Goal: Task Accomplishment & Management: Manage account settings

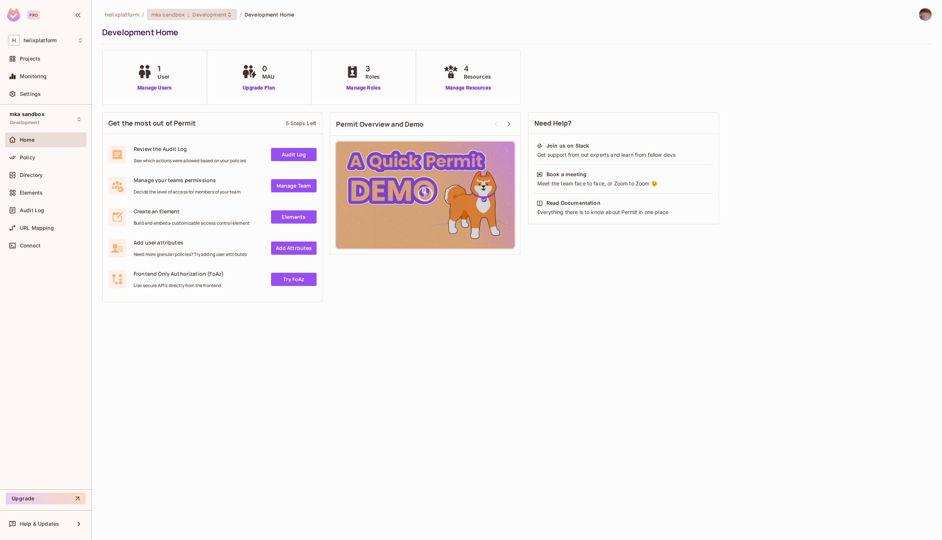
click at [185, 13] on div "mka sandbox : Development" at bounding box center [187, 14] width 72 height 7
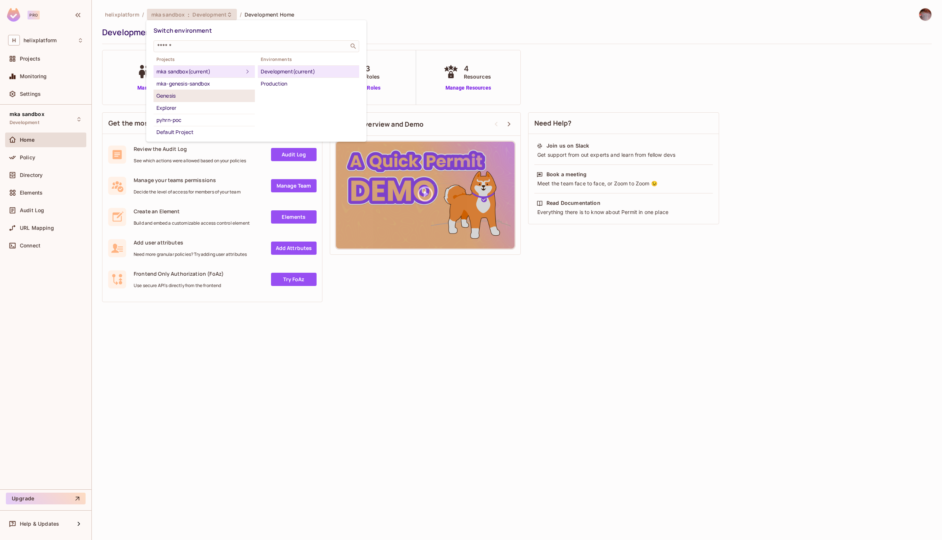
click at [189, 97] on div "Genesis" at bounding box center [205, 95] width 96 height 9
click at [100, 103] on div at bounding box center [471, 270] width 942 height 540
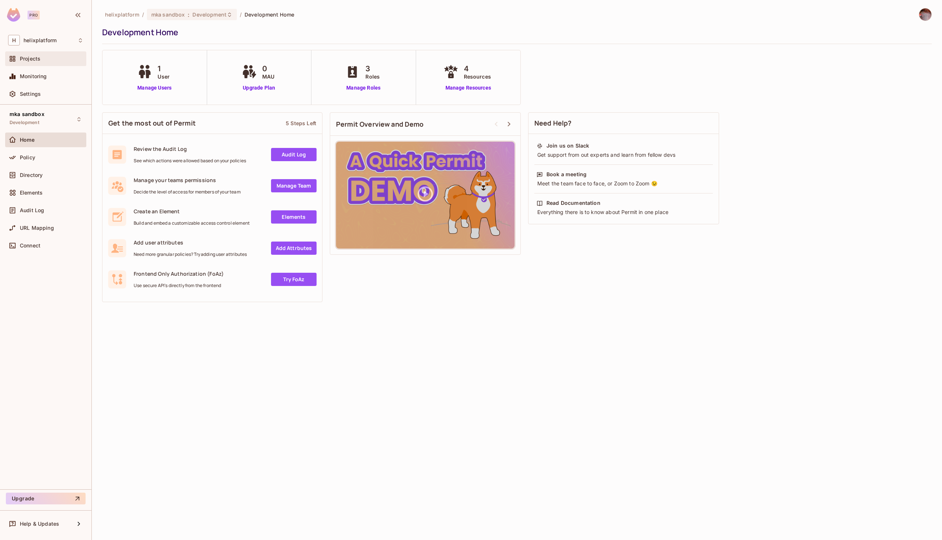
click at [35, 57] on span "Projects" at bounding box center [30, 59] width 21 height 6
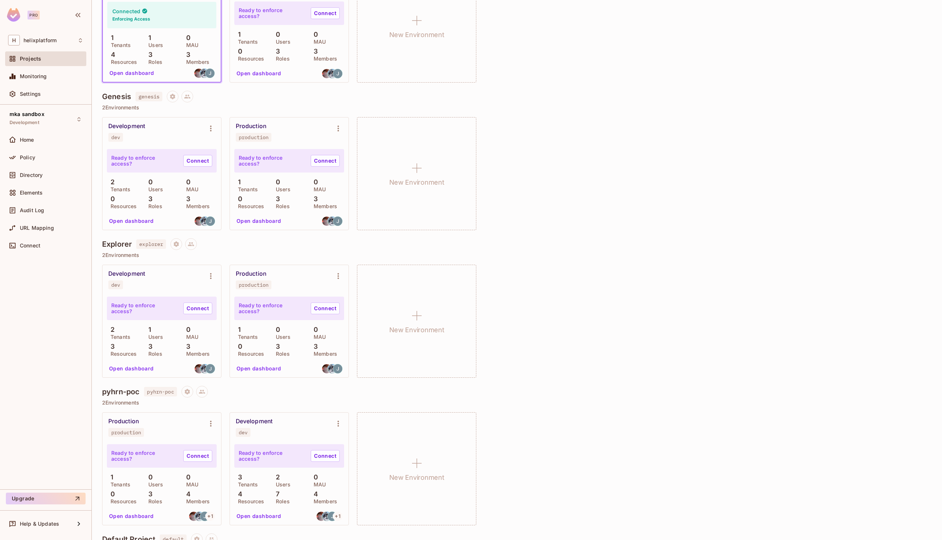
scroll to position [269, 0]
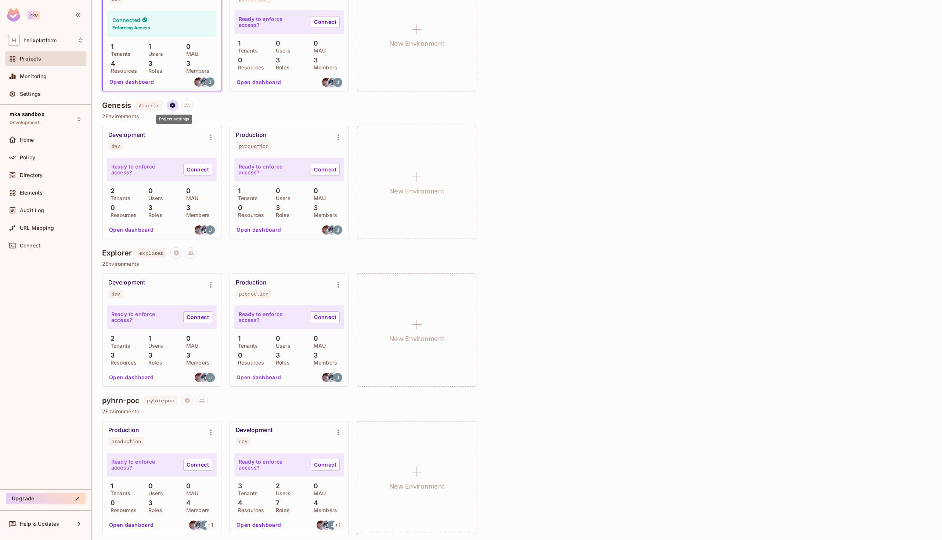
click at [173, 108] on button "Project settings" at bounding box center [173, 106] width 12 height 12
click at [212, 152] on span "Delete Project" at bounding box center [212, 149] width 40 height 12
click at [175, 106] on icon "Project settings" at bounding box center [172, 106] width 5 height 6
click at [194, 130] on span "Edit Project" at bounding box center [208, 133] width 33 height 12
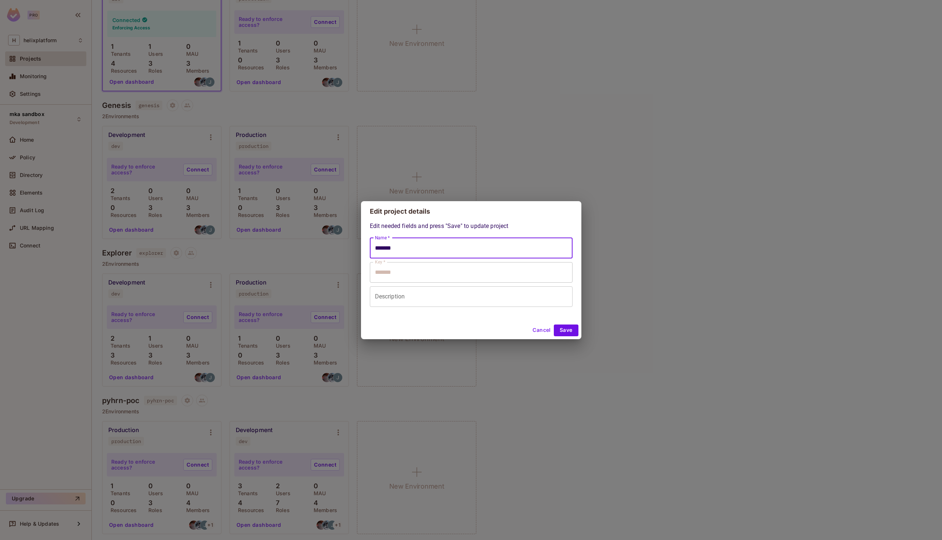
drag, startPoint x: 407, startPoint y: 251, endPoint x: 385, endPoint y: 250, distance: 21.7
click at [367, 250] on div "Edit needed fields and press "Save" to update project Name * ******* Name * Key…" at bounding box center [471, 272] width 220 height 100
click at [418, 249] on input "*******" at bounding box center [471, 248] width 203 height 21
type input "**********"
click at [565, 329] on button "Save" at bounding box center [566, 331] width 25 height 12
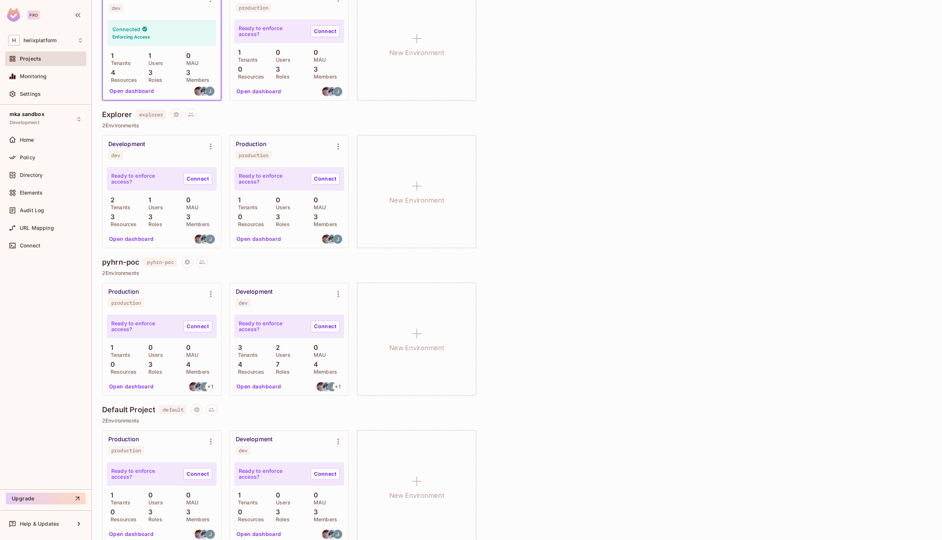
scroll to position [0, 0]
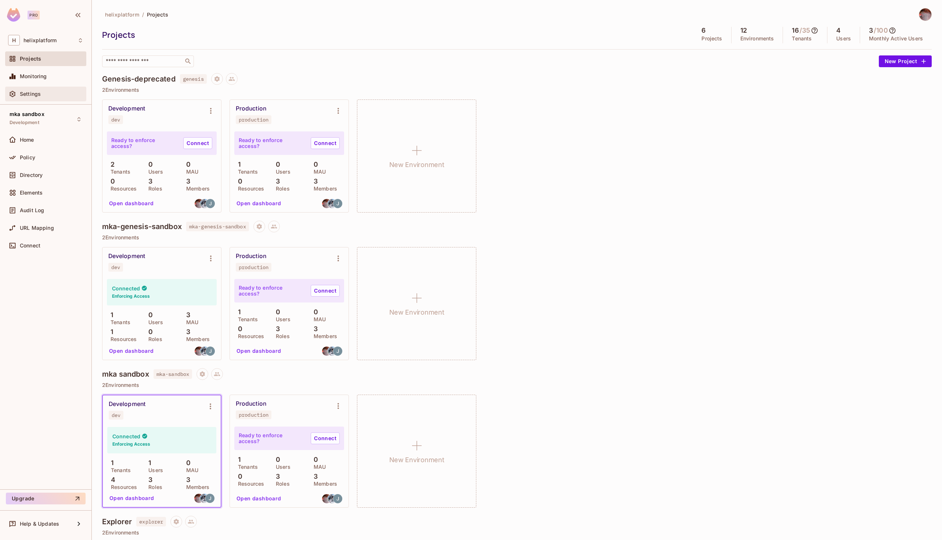
click at [43, 95] on div "Settings" at bounding box center [52, 94] width 64 height 6
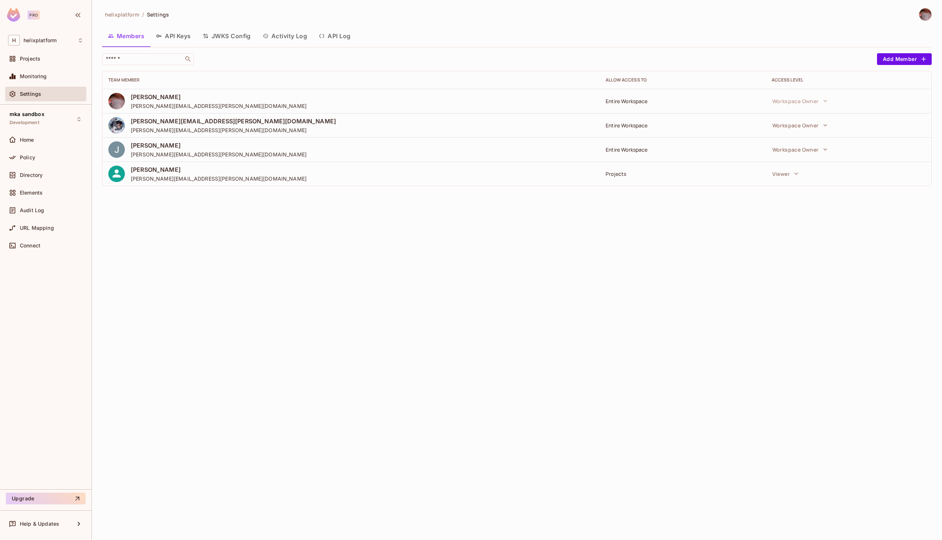
click at [179, 40] on button "API Keys" at bounding box center [173, 36] width 47 height 18
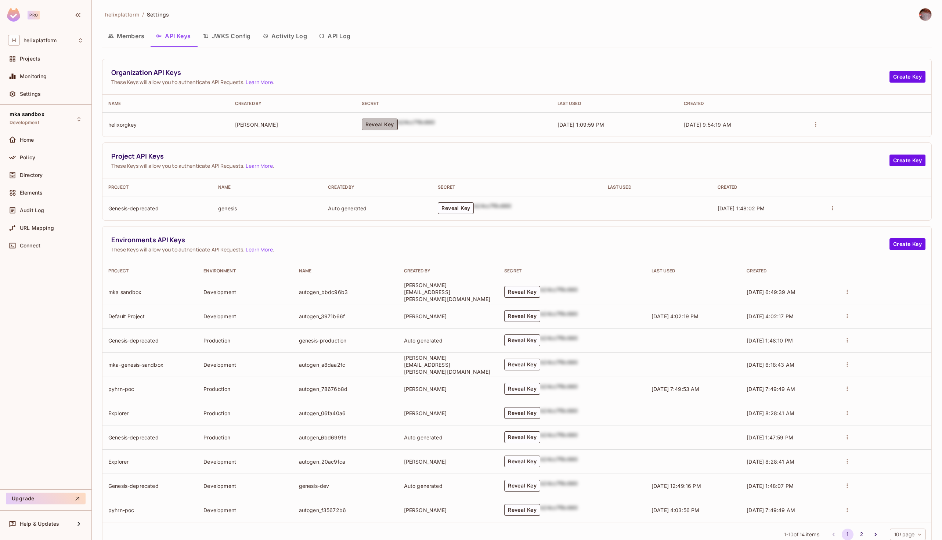
click at [377, 125] on button "Reveal Key" at bounding box center [380, 125] width 36 height 12
drag, startPoint x: 340, startPoint y: 120, endPoint x: 430, endPoint y: 130, distance: 89.9
click at [430, 130] on p "permit_key_buK0X9MSHkzrlbli5IbxuRT5JRH6qMJ2jGCzw2mjtHlF8hqYVOh4BHx2bPF5K5UFPxjp…" at bounding box center [394, 124] width 107 height 21
copy p "permit_key_buK0X9MSHkzrlbli5IbxuRT5JRH6qMJ2jGCzw2mjtHlF8hqYVOh4BHx2bPF5K5UFPxjp…"
click at [127, 37] on button "Members" at bounding box center [126, 36] width 48 height 18
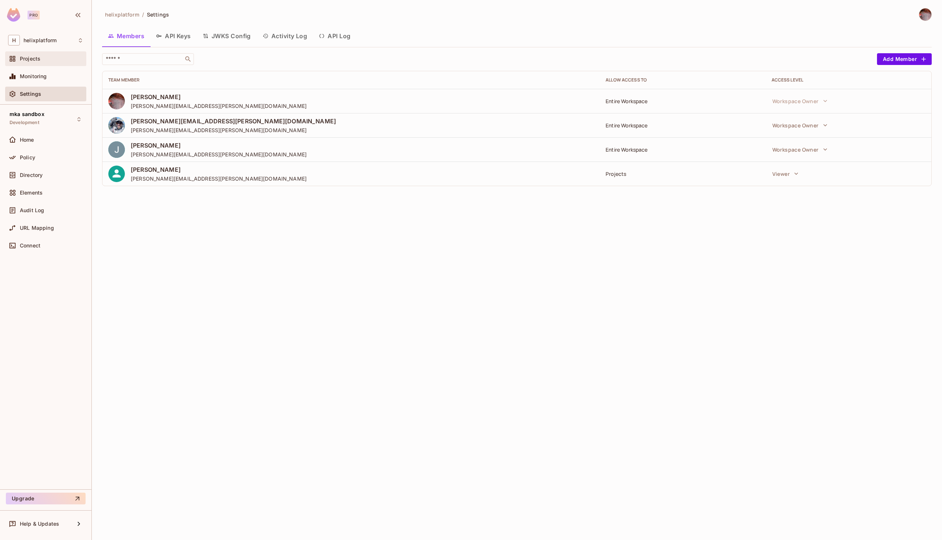
click at [35, 65] on div "Projects" at bounding box center [45, 58] width 81 height 15
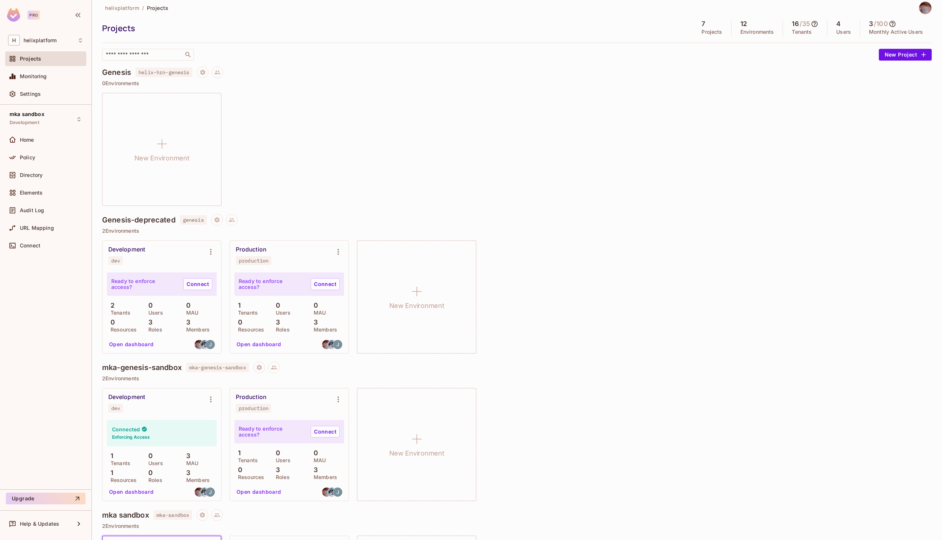
scroll to position [7, 0]
click at [201, 69] on button "Project settings" at bounding box center [203, 72] width 12 height 12
click at [221, 116] on div "Delete Project" at bounding box center [237, 116] width 52 height 12
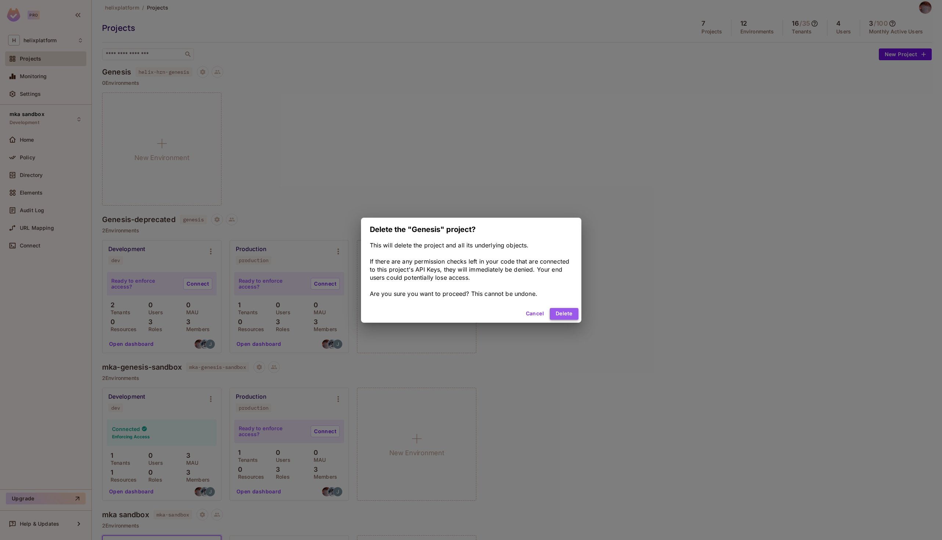
click at [564, 315] on button "Delete" at bounding box center [564, 314] width 28 height 12
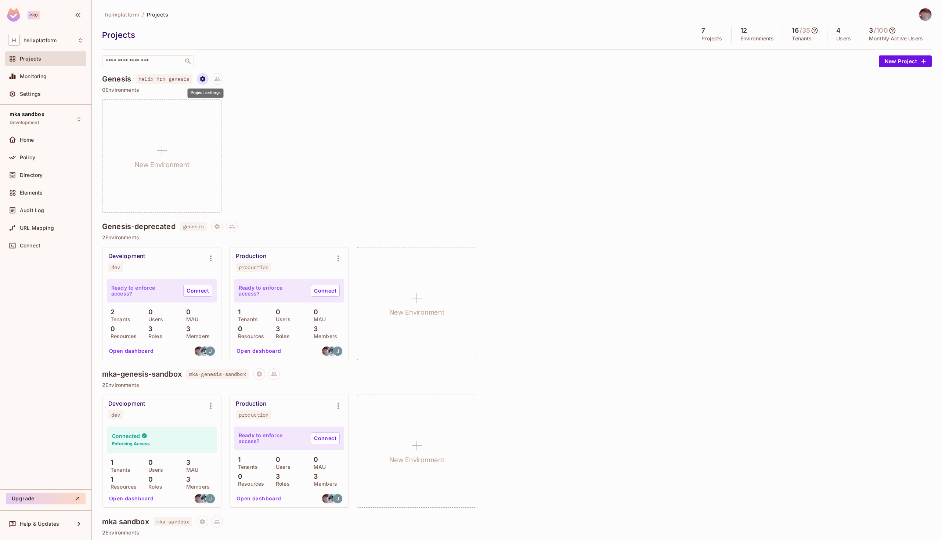
click at [206, 81] on icon "Project settings" at bounding box center [203, 79] width 7 height 7
click at [231, 126] on div "Delete Project" at bounding box center [243, 122] width 35 height 7
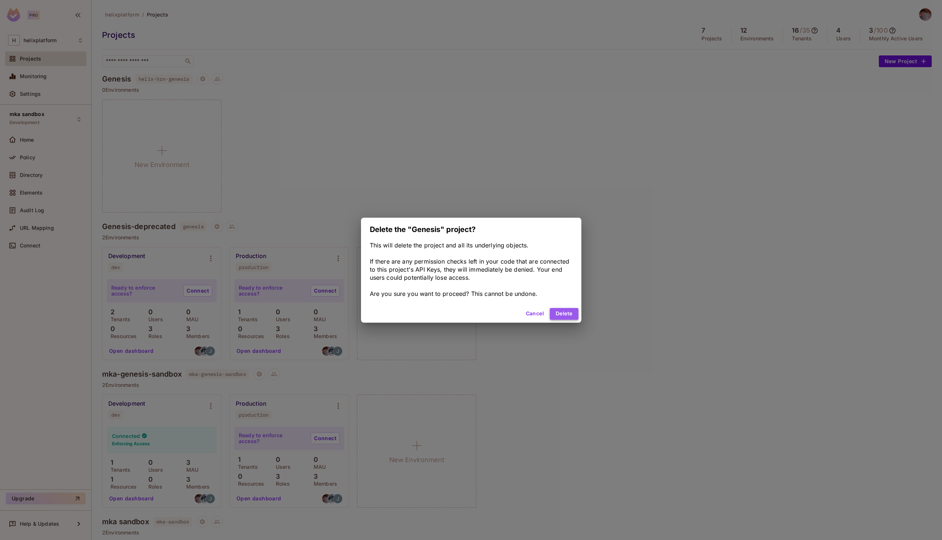
click at [566, 316] on button "Delete" at bounding box center [564, 314] width 28 height 12
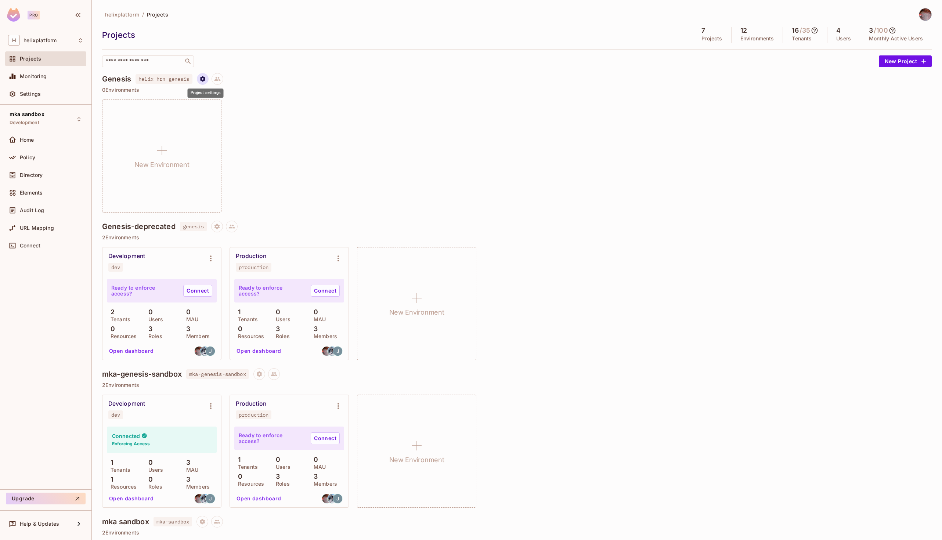
click at [204, 80] on icon "Project settings" at bounding box center [202, 79] width 5 height 6
click at [239, 120] on div "Delete Project" at bounding box center [243, 122] width 35 height 7
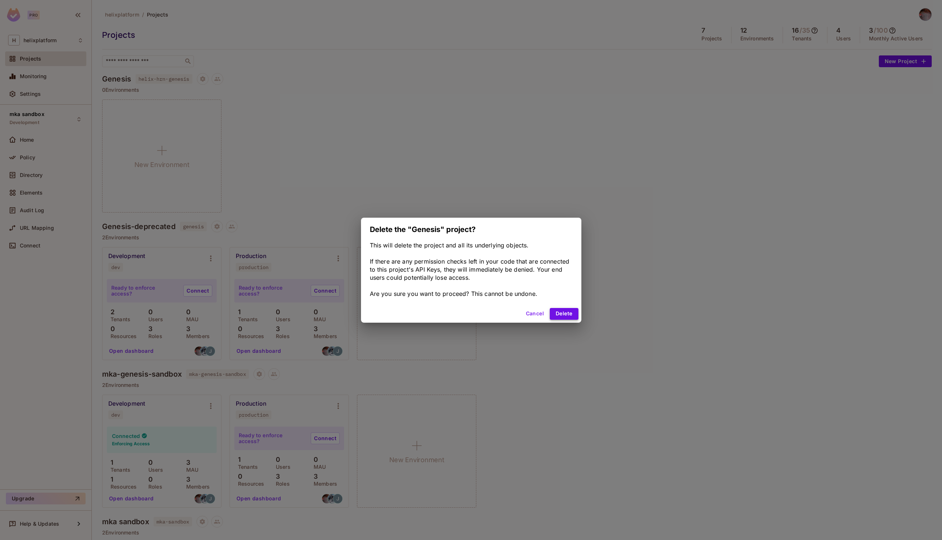
click at [564, 311] on button "Delete" at bounding box center [564, 314] width 28 height 12
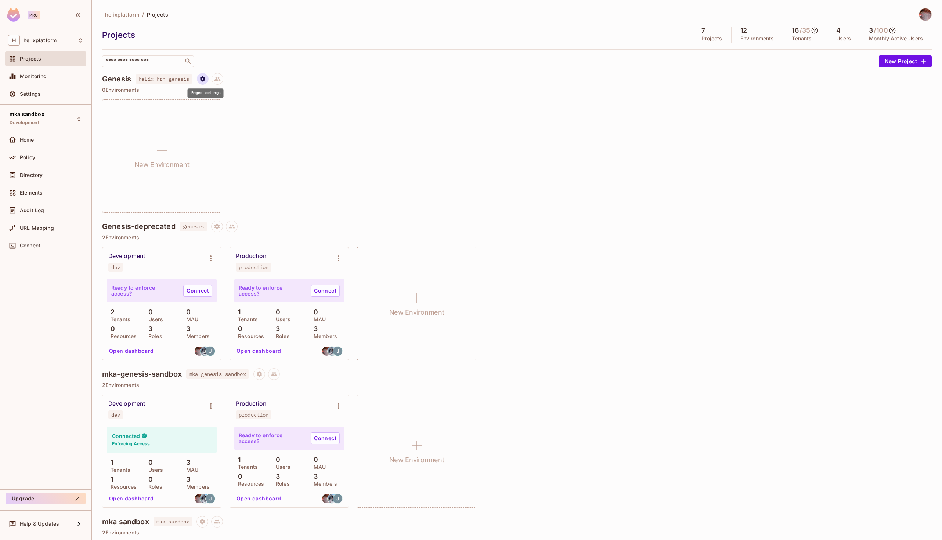
click at [202, 78] on icon "Project settings" at bounding box center [203, 79] width 7 height 7
click at [249, 125] on div "Delete Project" at bounding box center [243, 122] width 35 height 7
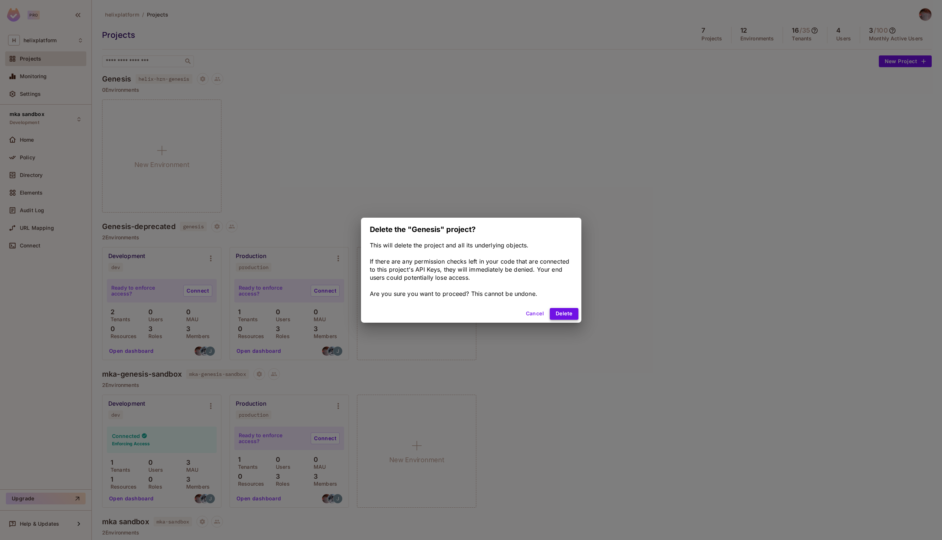
click at [560, 311] on button "Delete" at bounding box center [564, 314] width 28 height 12
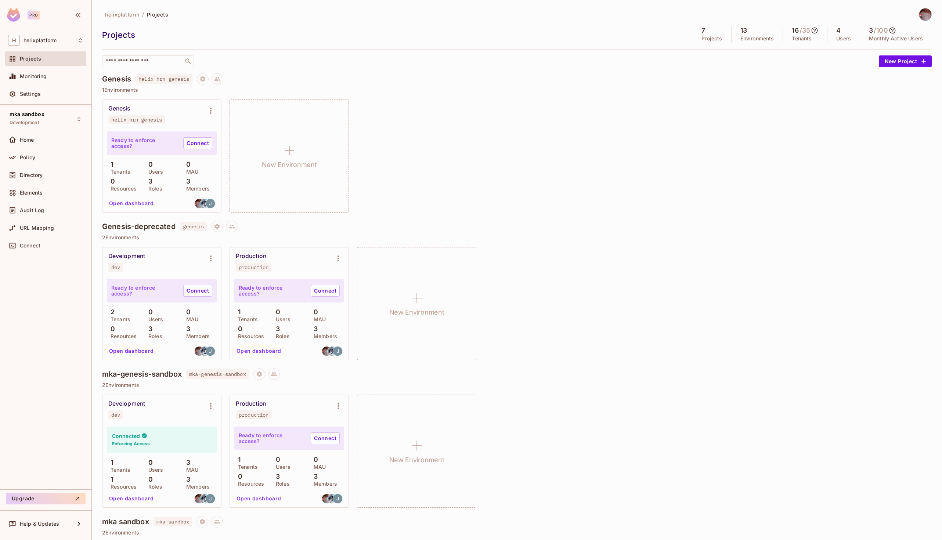
click at [140, 201] on button "Open dashboard" at bounding box center [131, 204] width 51 height 12
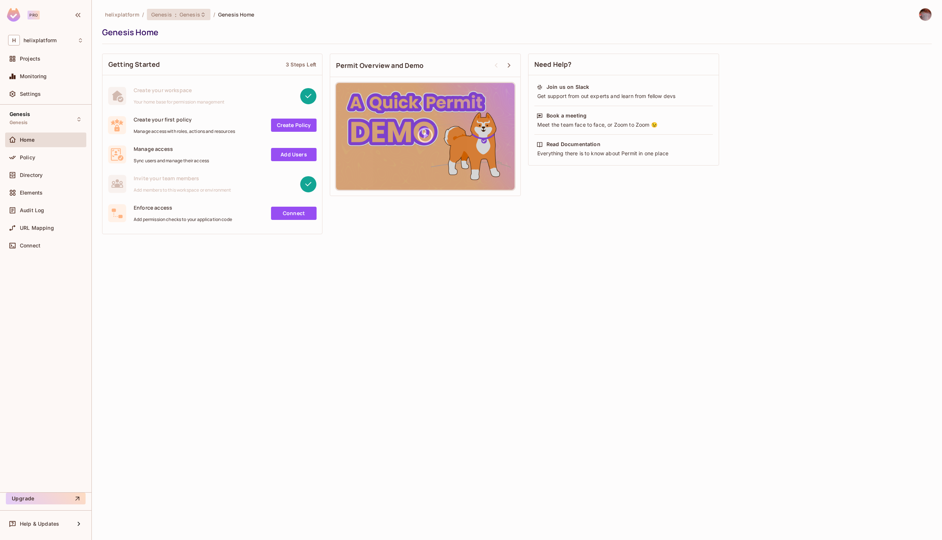
click at [205, 12] on div "Genesis : Genesis" at bounding box center [179, 14] width 64 height 11
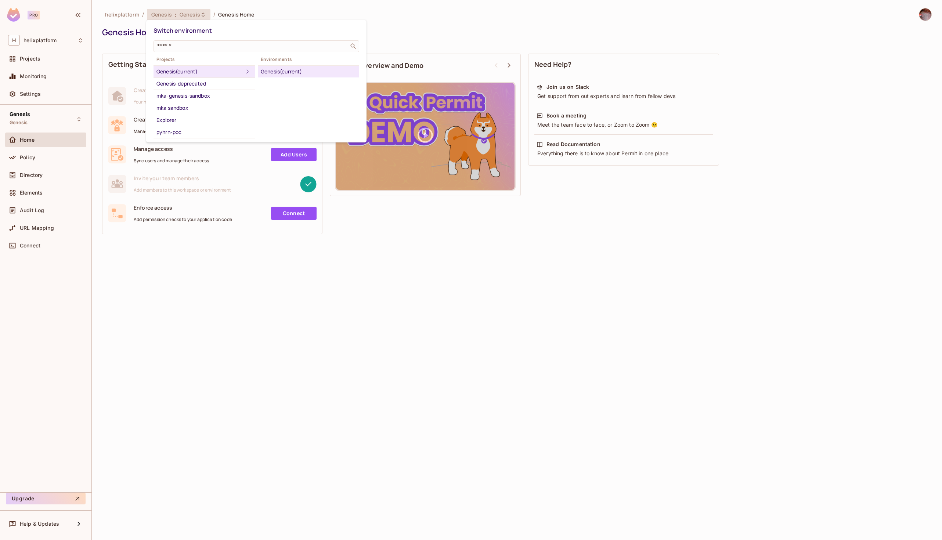
click at [209, 281] on div at bounding box center [471, 270] width 942 height 540
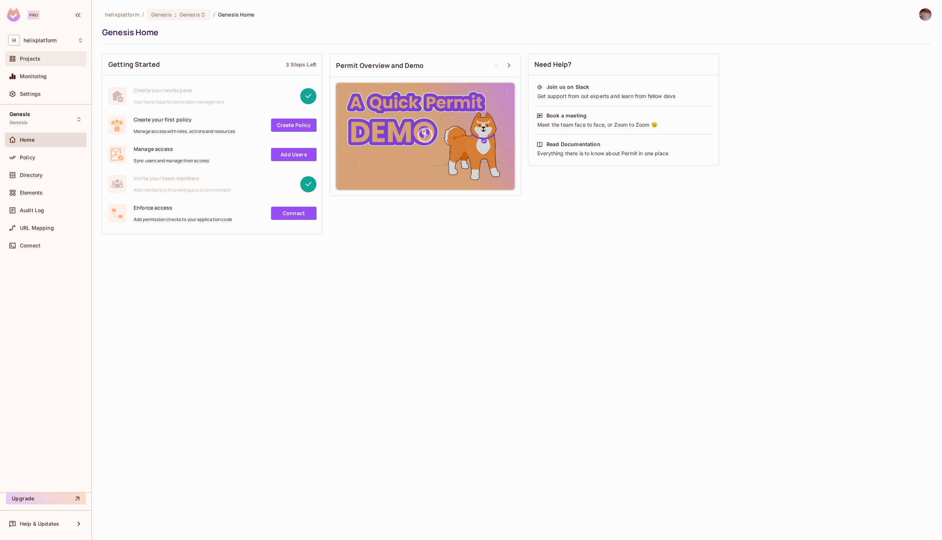
click at [38, 62] on div "Projects" at bounding box center [45, 58] width 81 height 15
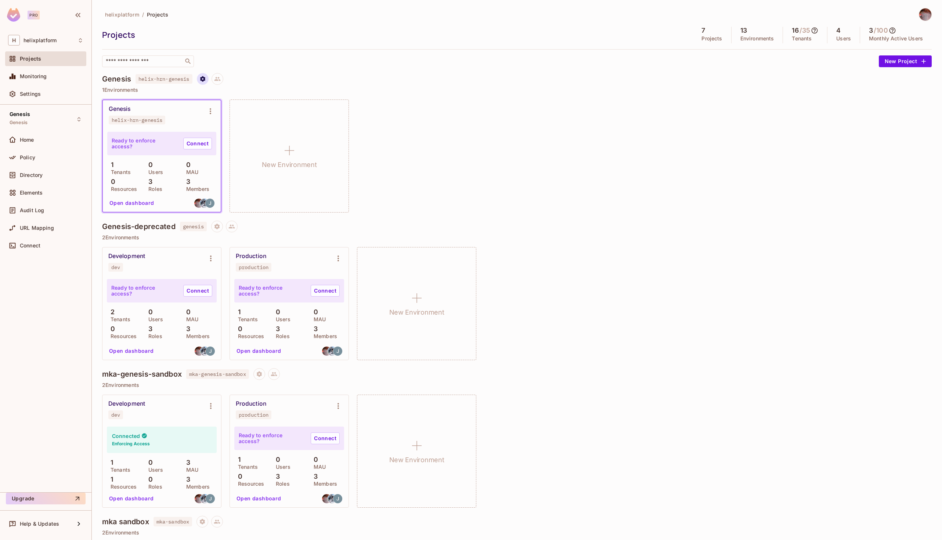
click at [205, 78] on icon "Project settings" at bounding box center [203, 79] width 7 height 7
click at [242, 122] on div "Delete Project" at bounding box center [243, 122] width 35 height 7
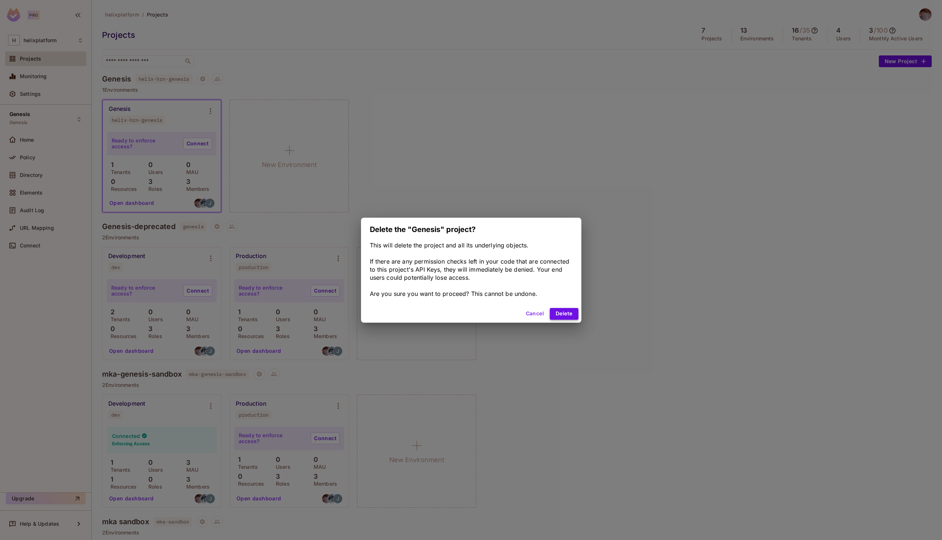
click at [564, 309] on button "Delete" at bounding box center [564, 314] width 28 height 12
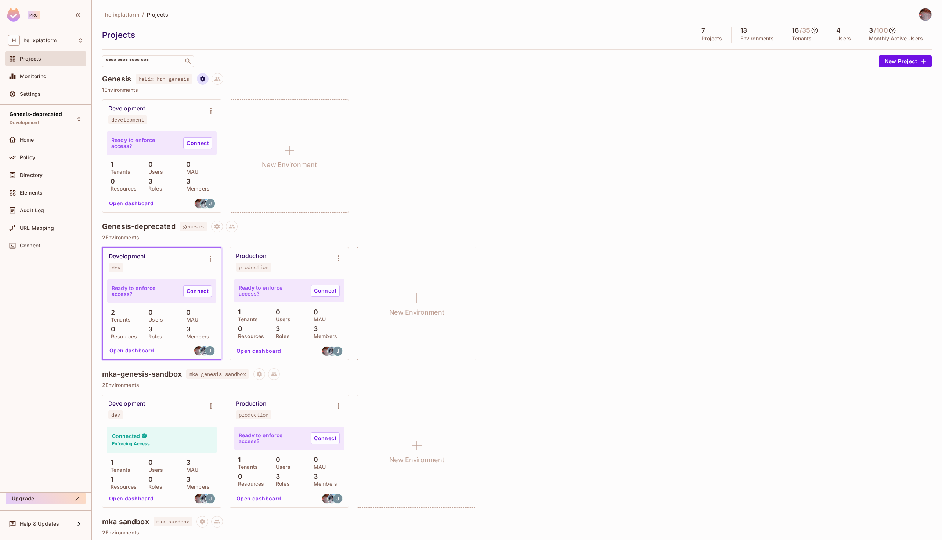
click at [204, 78] on icon "Project settings" at bounding box center [202, 79] width 5 height 6
click at [223, 115] on li "Delete Project" at bounding box center [239, 123] width 69 height 16
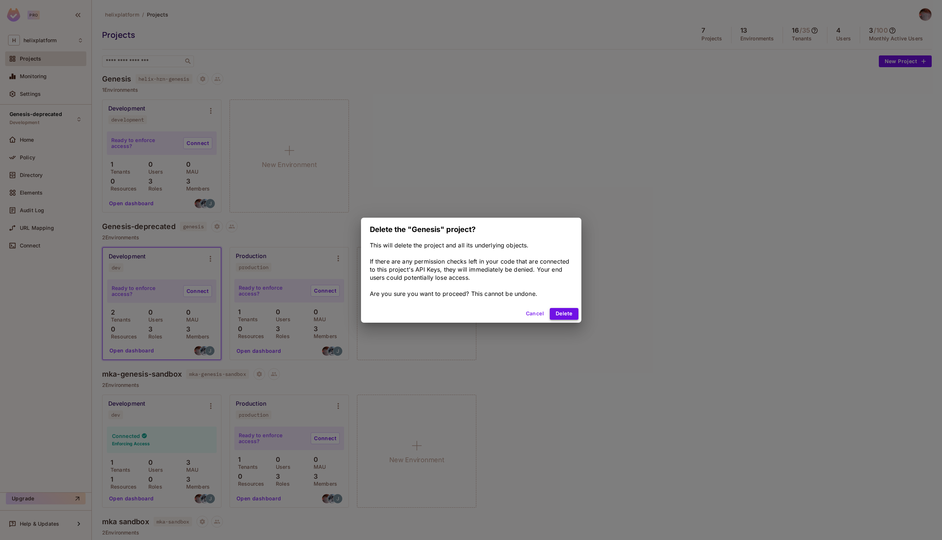
click at [563, 313] on button "Delete" at bounding box center [564, 314] width 28 height 12
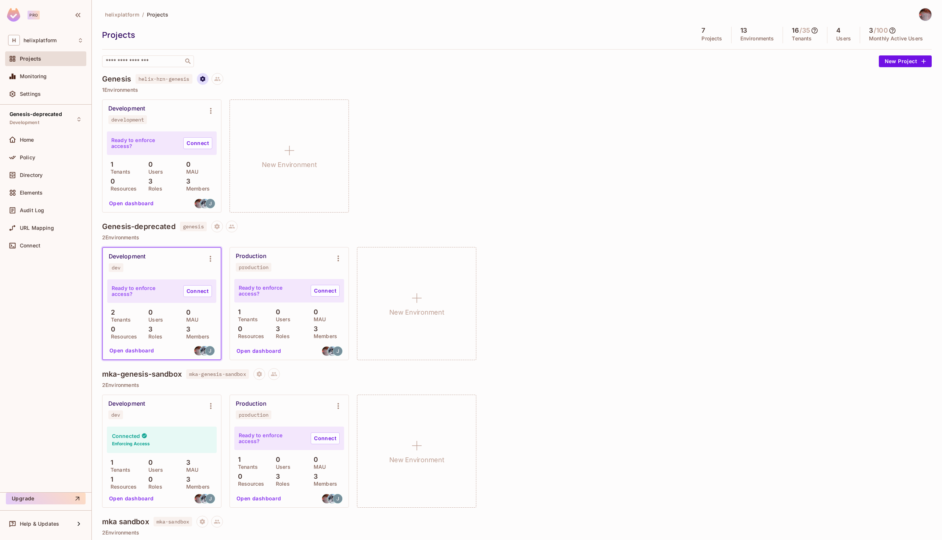
click at [205, 78] on icon "Project settings" at bounding box center [202, 79] width 5 height 6
click at [229, 125] on div "Delete Project" at bounding box center [243, 122] width 35 height 7
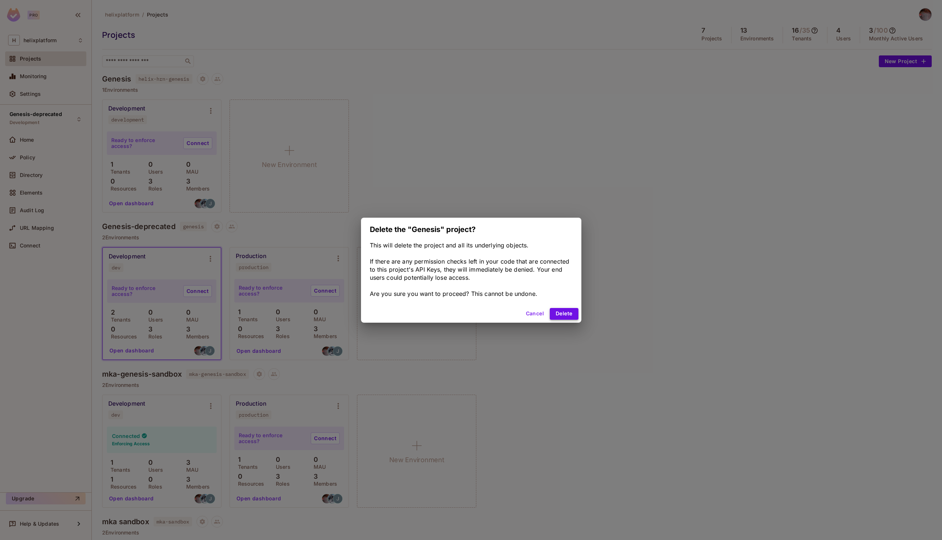
click at [560, 310] on button "Delete" at bounding box center [564, 314] width 28 height 12
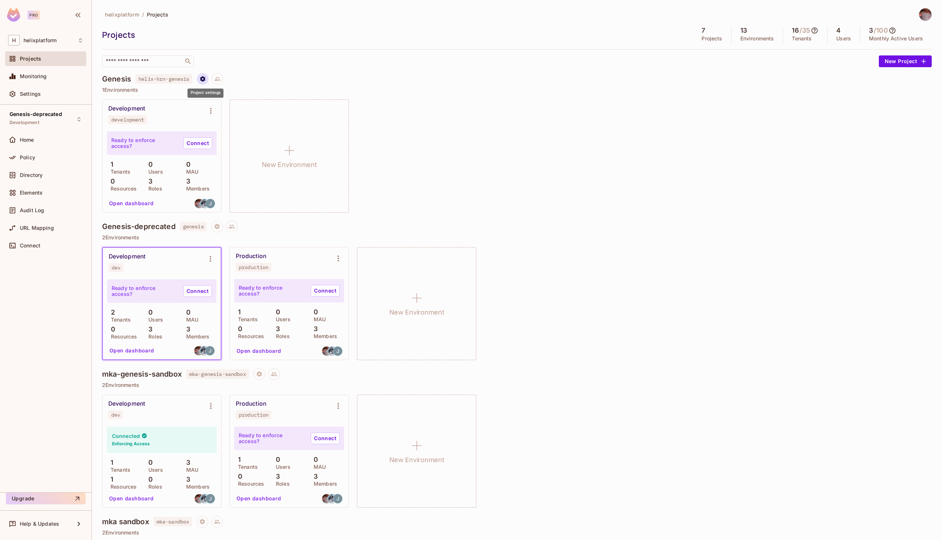
click at [203, 78] on icon "Project settings" at bounding box center [202, 79] width 5 height 6
click at [227, 124] on div "Delete Project" at bounding box center [243, 122] width 35 height 7
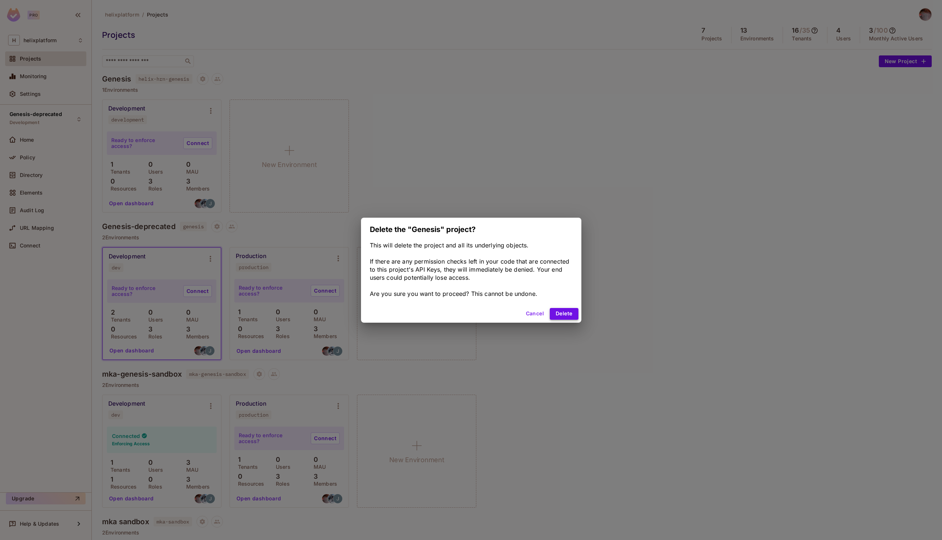
click at [557, 310] on button "Delete" at bounding box center [564, 314] width 28 height 12
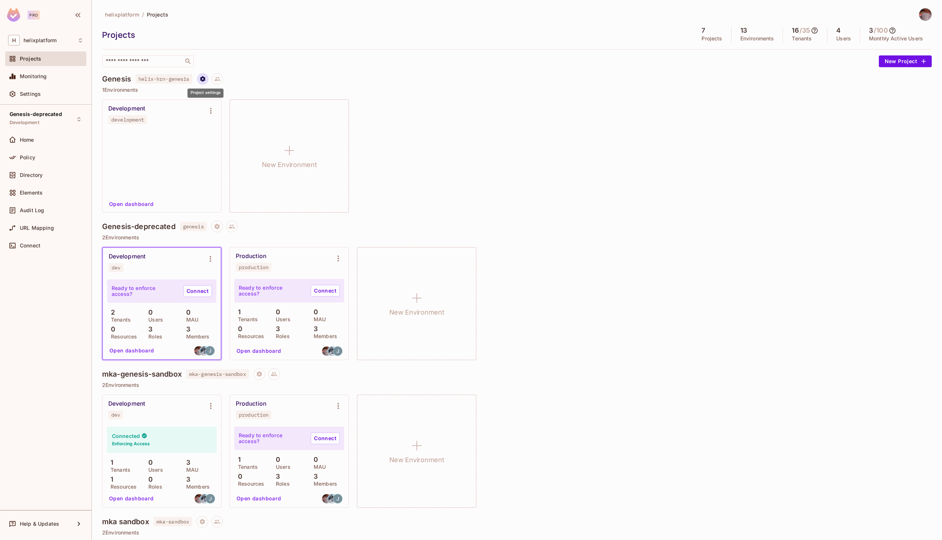
click at [208, 81] on button "Project settings" at bounding box center [203, 79] width 12 height 12
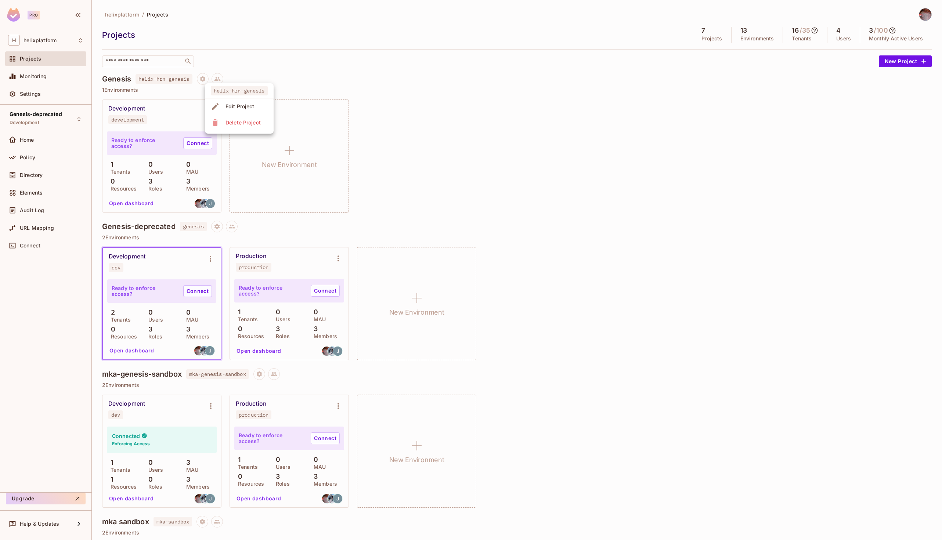
click at [228, 119] on div "Delete Project" at bounding box center [243, 122] width 35 height 7
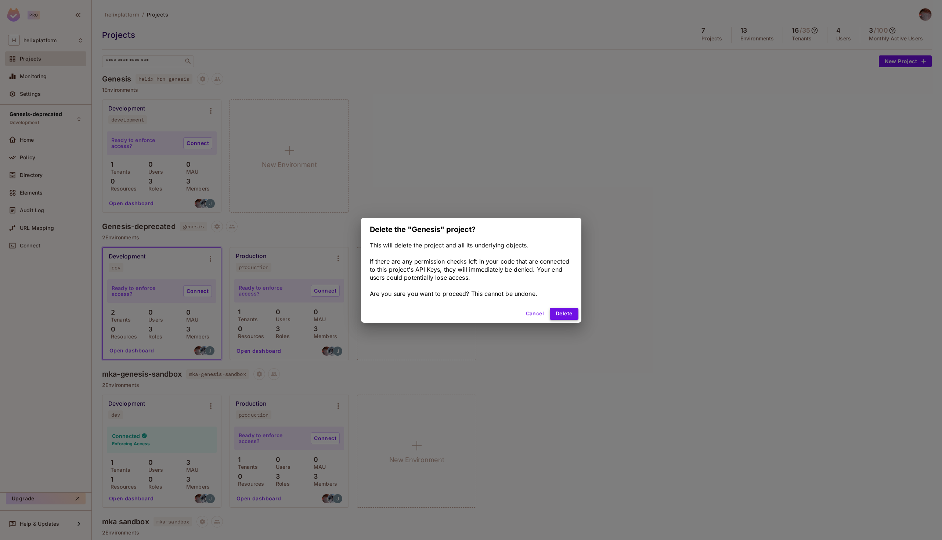
click at [561, 309] on button "Delete" at bounding box center [564, 314] width 28 height 12
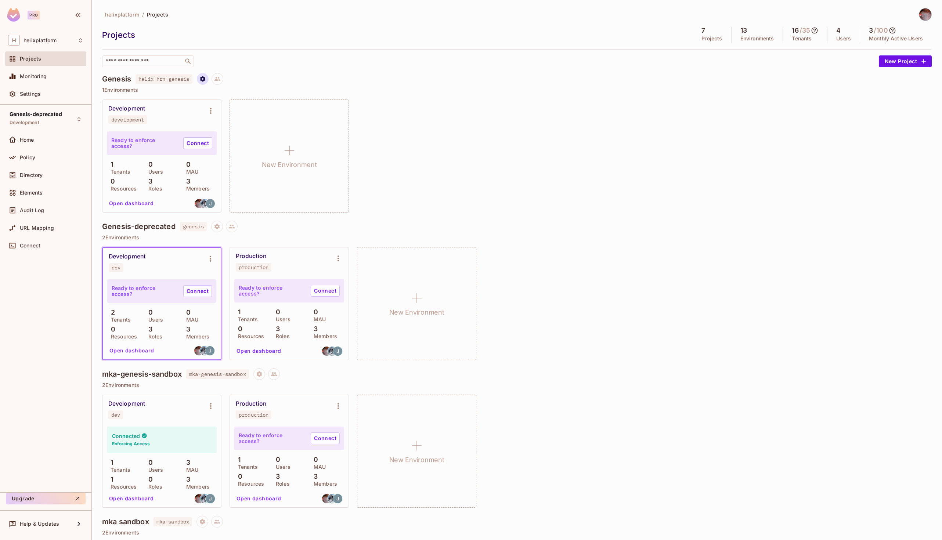
click at [205, 81] on icon "Project settings" at bounding box center [202, 79] width 5 height 6
click at [251, 126] on div "Delete Project" at bounding box center [243, 122] width 35 height 7
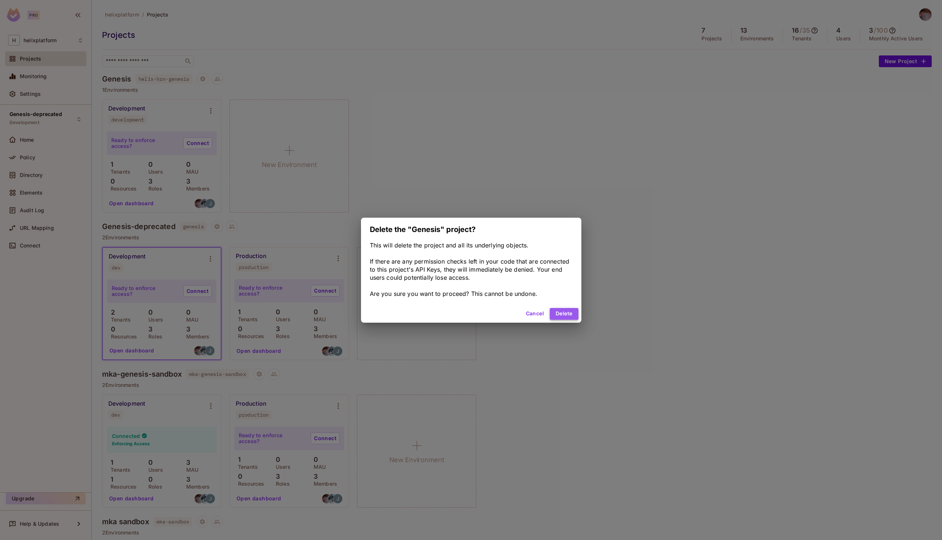
click at [564, 309] on button "Delete" at bounding box center [564, 314] width 28 height 12
